Goal: Task Accomplishment & Management: Manage account settings

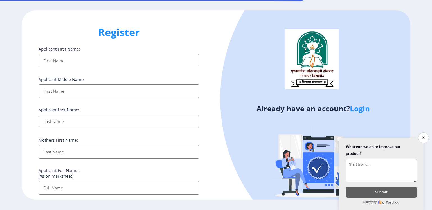
select select
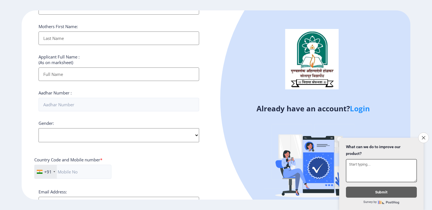
scroll to position [122, 0]
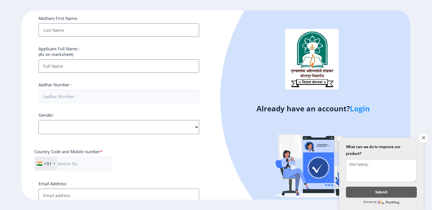
click at [363, 108] on link "Login" at bounding box center [360, 109] width 20 height 10
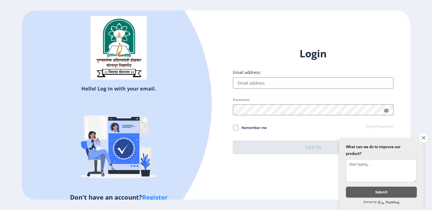
click at [283, 84] on input "Email address:" at bounding box center [313, 82] width 161 height 11
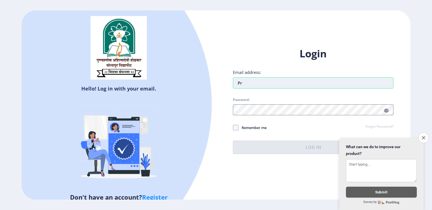
type input "P"
type input "[EMAIL_ADDRESS][DOMAIN_NAME]"
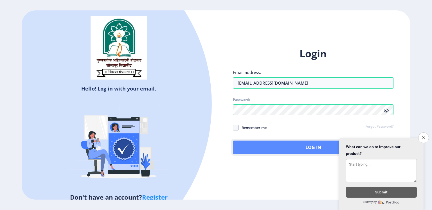
click at [303, 145] on button "Log In" at bounding box center [313, 148] width 161 height 14
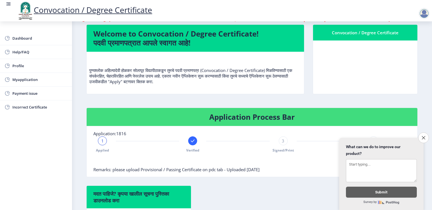
scroll to position [27, 0]
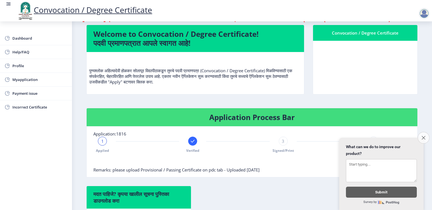
click at [424, 136] on icon "Close survey" at bounding box center [424, 138] width 4 height 4
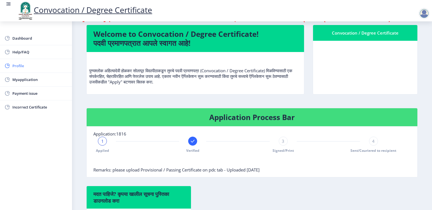
click at [30, 67] on span "Profile" at bounding box center [39, 65] width 55 height 7
select select
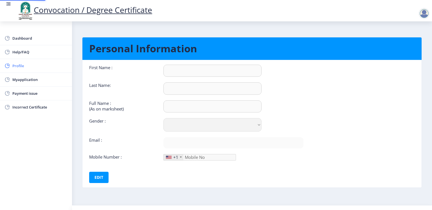
type input "Pratibha"
type input "[PERSON_NAME]"
select select "[DEMOGRAPHIC_DATA]"
type input "[EMAIL_ADDRESS][DOMAIN_NAME]"
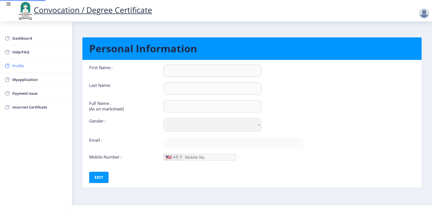
type input "9987359670"
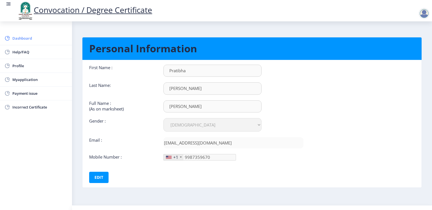
click at [30, 36] on span "Dashboard" at bounding box center [39, 38] width 55 height 7
